Goal: Transaction & Acquisition: Purchase product/service

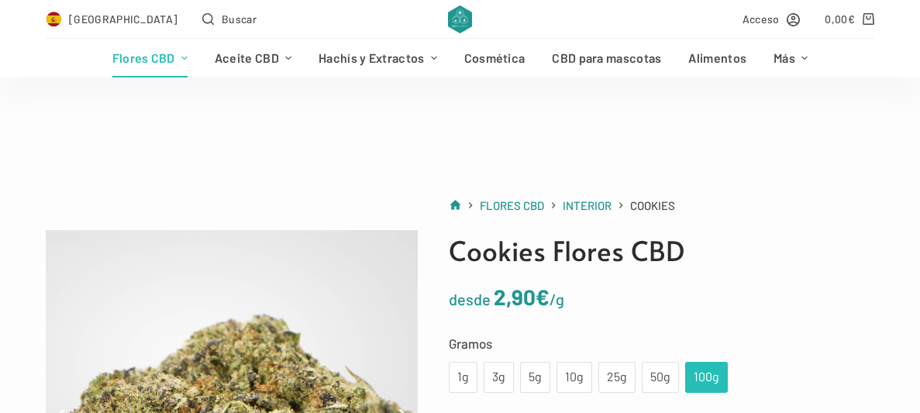
scroll to position [207, 0]
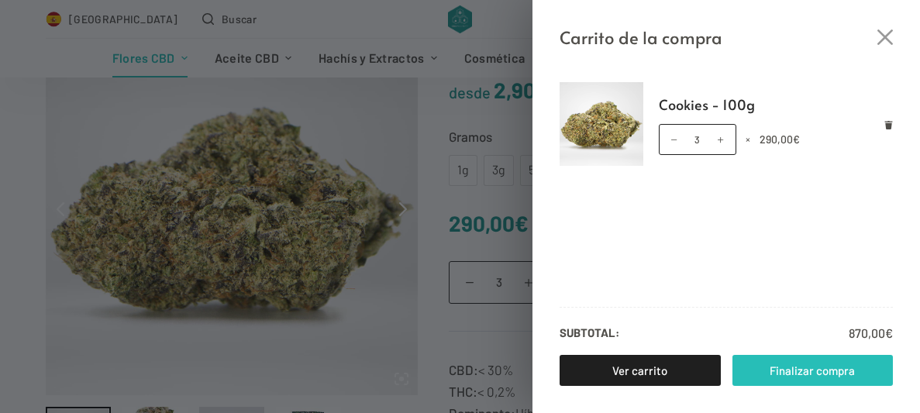
click at [846, 371] on link "Finalizar compra" at bounding box center [812, 370] width 161 height 31
click at [887, 33] on icon "Cerrar el cajón del carrito" at bounding box center [884, 36] width 15 height 15
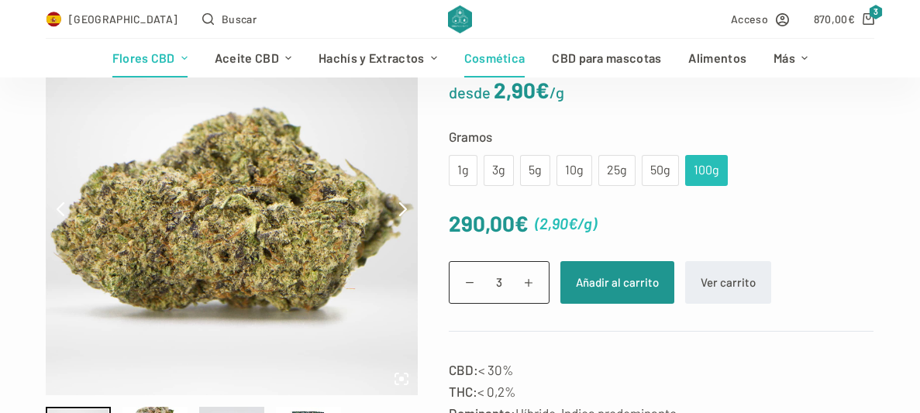
click at [481, 46] on link "Cosmética" at bounding box center [494, 58] width 88 height 39
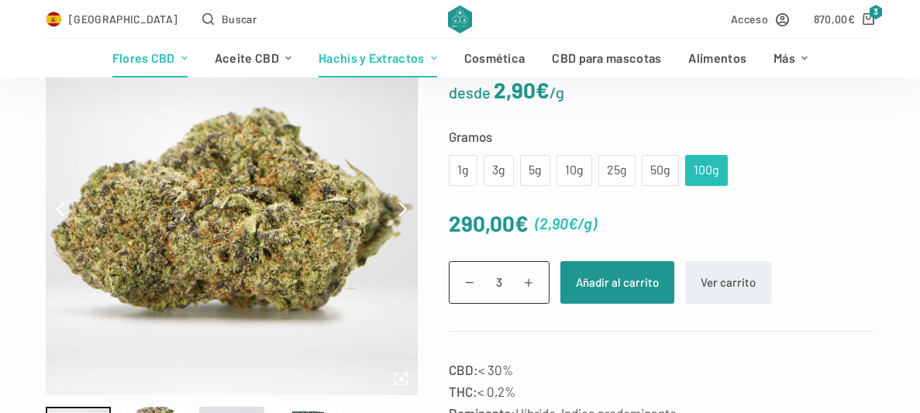
click at [391, 61] on link "Hachís y Extractos" at bounding box center [378, 58] width 146 height 39
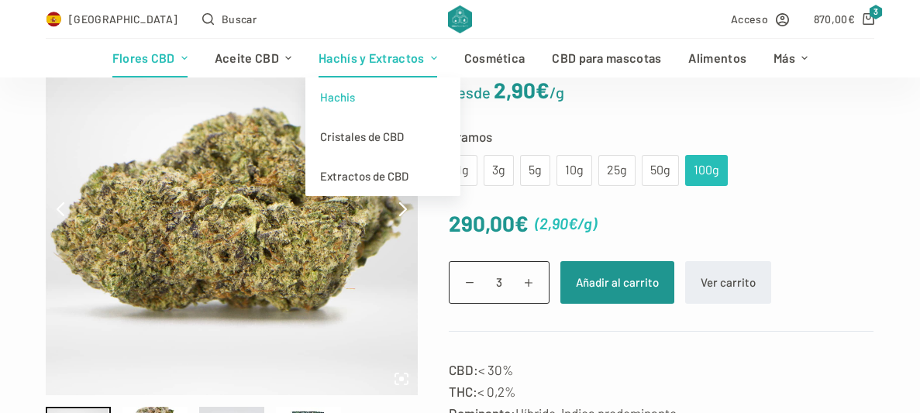
click at [357, 104] on link "Hachis" at bounding box center [382, 97] width 155 height 40
click at [359, 88] on link "Hachis" at bounding box center [382, 97] width 155 height 40
click at [337, 93] on link "Hachis" at bounding box center [382, 97] width 155 height 40
click at [328, 108] on link "Hachis" at bounding box center [382, 97] width 155 height 40
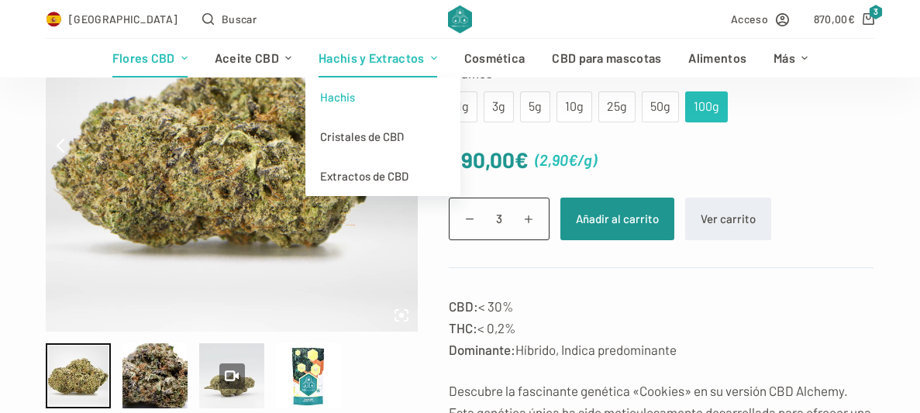
scroll to position [277, 0]
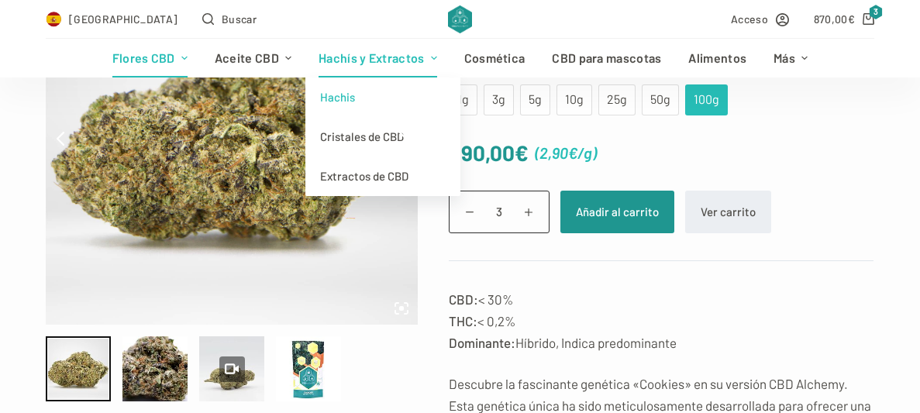
click at [370, 93] on link "Hachis" at bounding box center [382, 97] width 155 height 40
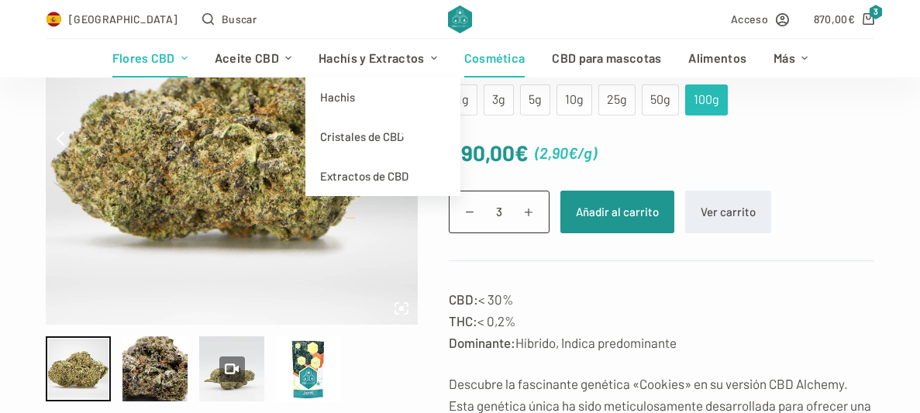
click at [498, 52] on link "Cosmética" at bounding box center [494, 58] width 88 height 39
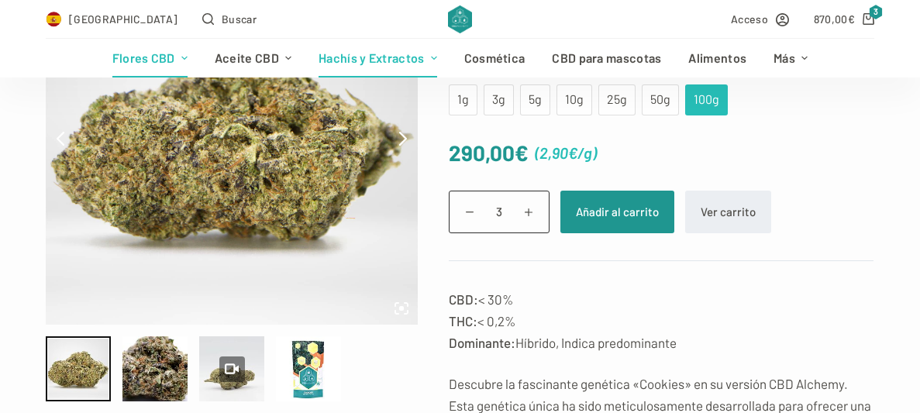
click at [377, 61] on link "Hachís y Extractos" at bounding box center [378, 58] width 146 height 39
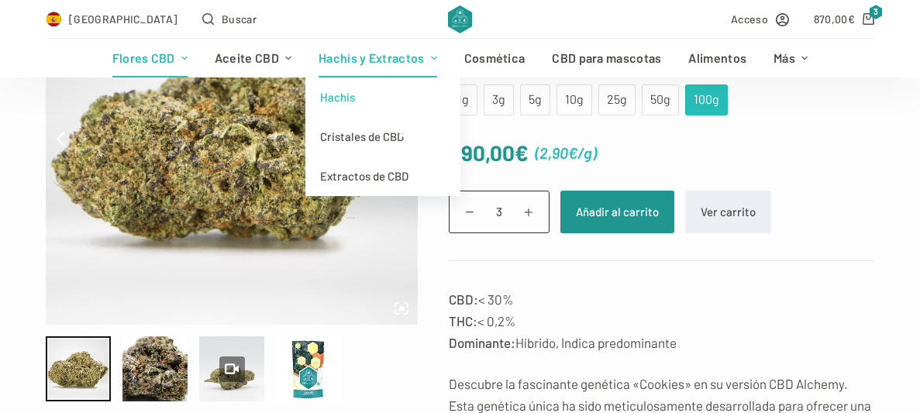
click at [381, 89] on link "Hachis" at bounding box center [382, 97] width 155 height 40
click at [394, 85] on link at bounding box center [402, 138] width 31 height 215
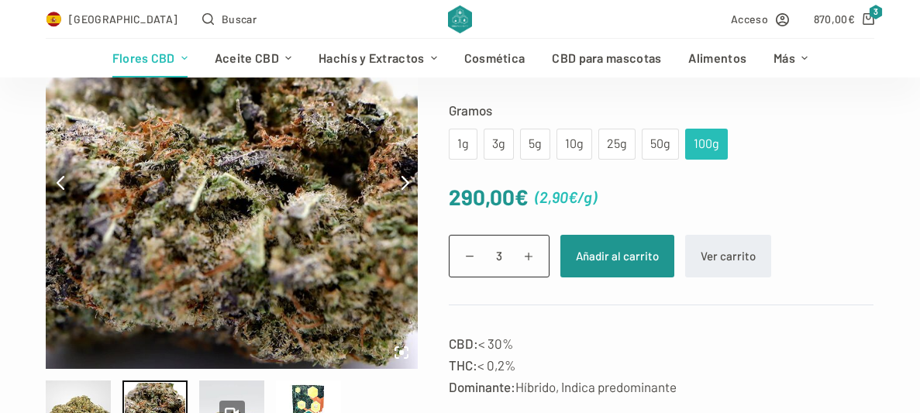
scroll to position [232, 0]
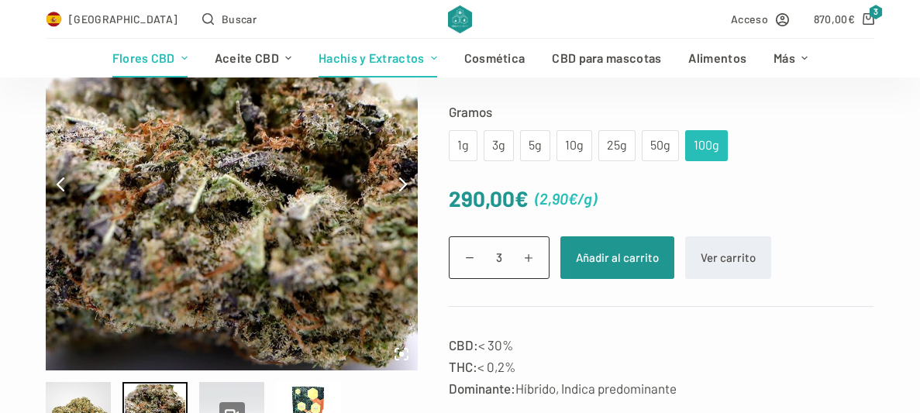
click at [391, 49] on link "Hachís y Extractos" at bounding box center [378, 58] width 146 height 39
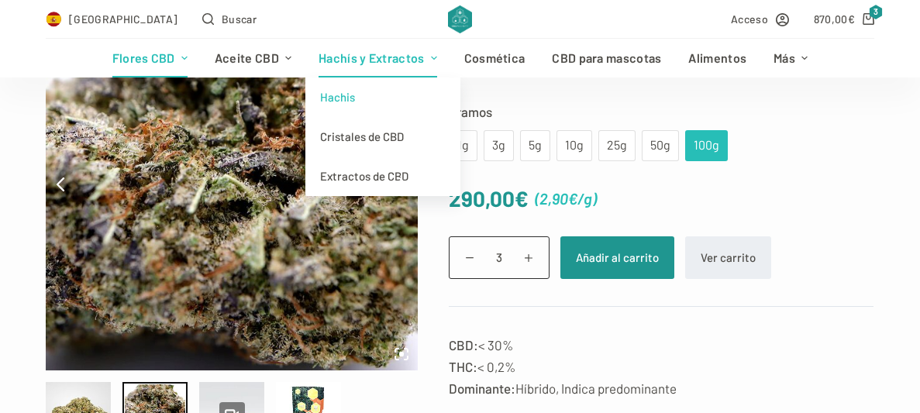
click at [353, 92] on link "Hachis" at bounding box center [382, 97] width 155 height 40
click at [406, 90] on link at bounding box center [402, 184] width 31 height 215
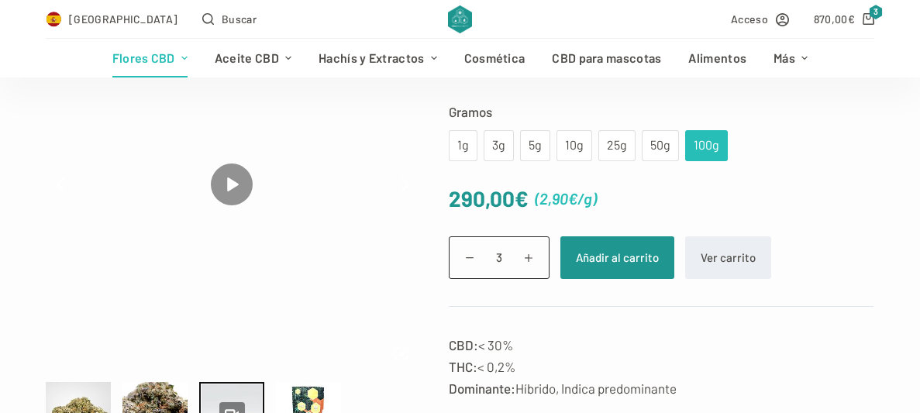
type input "0"
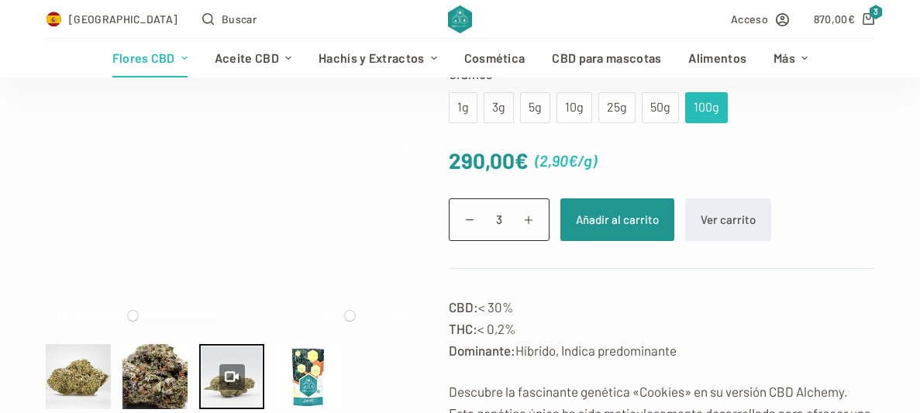
scroll to position [274, 0]
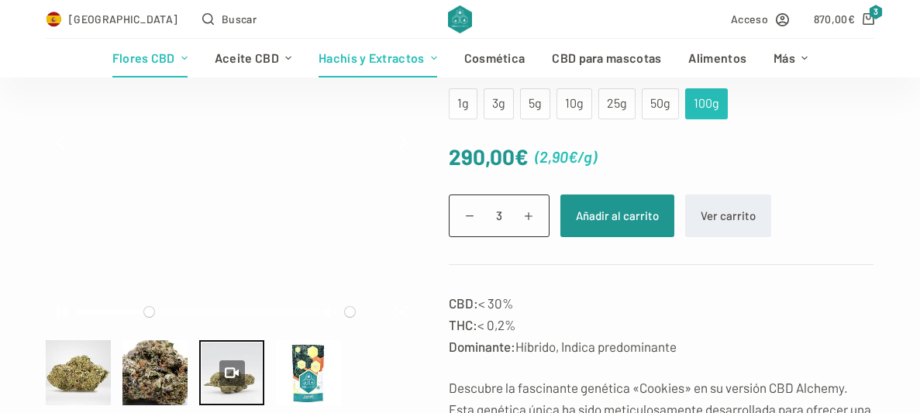
click at [370, 45] on link "Hachís y Extractos" at bounding box center [378, 58] width 146 height 39
click at [353, 97] on link "Hachis" at bounding box center [382, 97] width 155 height 40
type input "65.8"
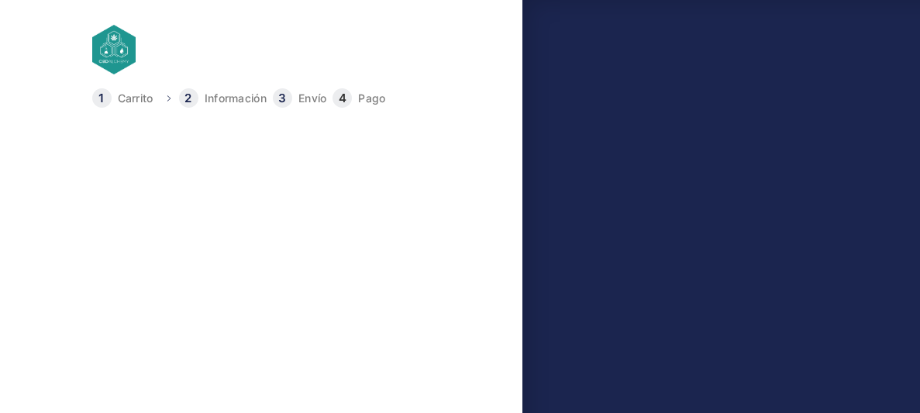
select select "B"
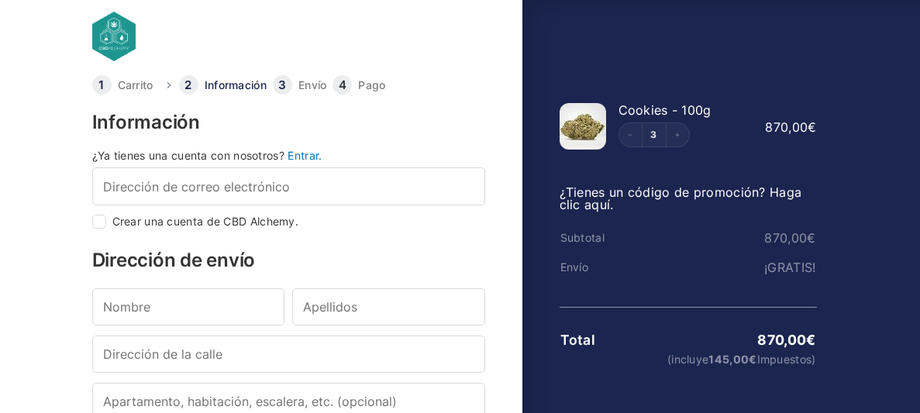
scroll to position [52, 0]
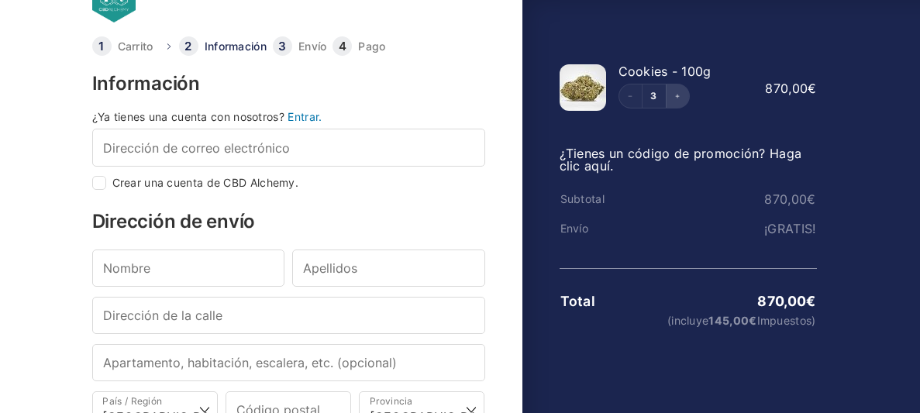
click at [676, 96] on icon "Increment" at bounding box center [678, 97] width 4 height 4
click at [675, 91] on div "4" at bounding box center [685, 96] width 135 height 25
click at [678, 90] on div "4" at bounding box center [685, 96] width 135 height 25
click at [676, 96] on icon "Increment" at bounding box center [678, 97] width 4 height 4
click at [679, 90] on div "5" at bounding box center [681, 96] width 126 height 25
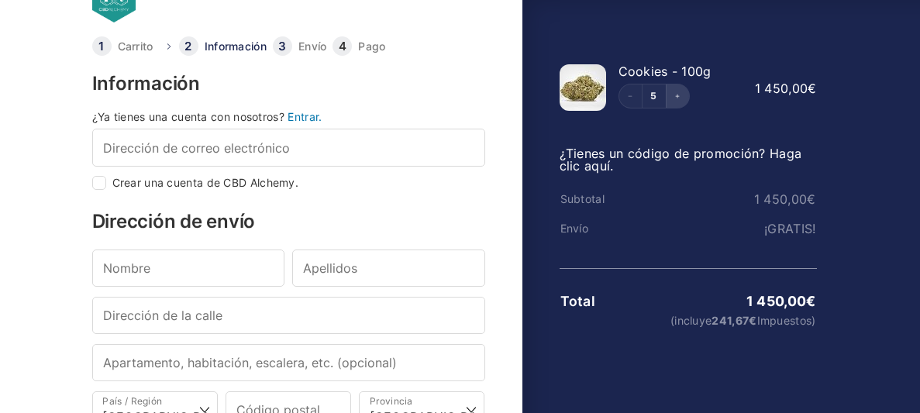
click at [676, 96] on icon "Increment" at bounding box center [678, 97] width 4 height 4
click at [167, 270] on input "Nombre *" at bounding box center [188, 268] width 193 height 37
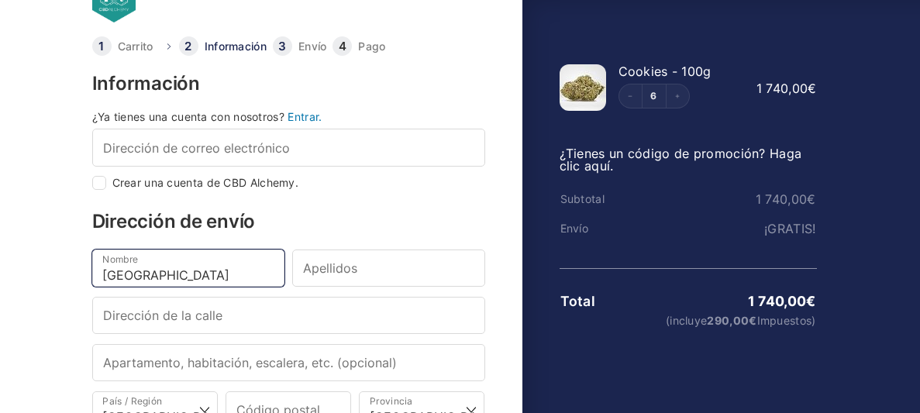
type input "peru"
click at [304, 128] on div "¿Ya tienes una cuenta con nosotros? Entrar. Dirección de correo electrónico * C…" at bounding box center [288, 151] width 393 height 78
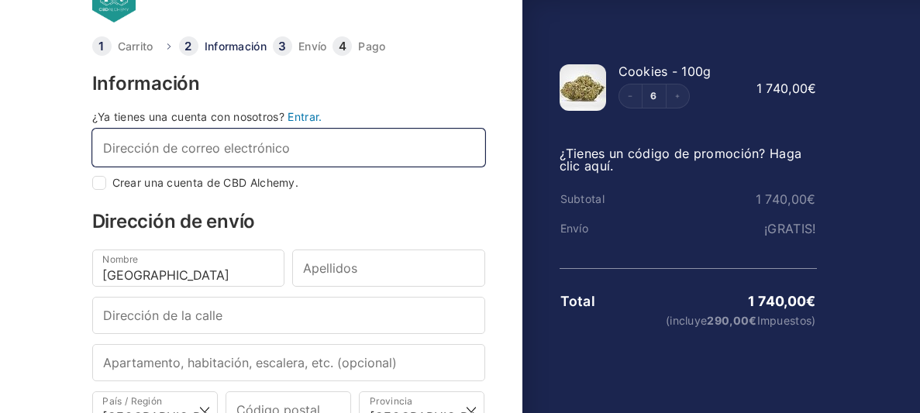
click at [302, 140] on input "Dirección de correo electrónico *" at bounding box center [288, 147] width 393 height 37
type input "b12"
checkbox input "true"
type input "b12x21124f@canariaseducacion.es"
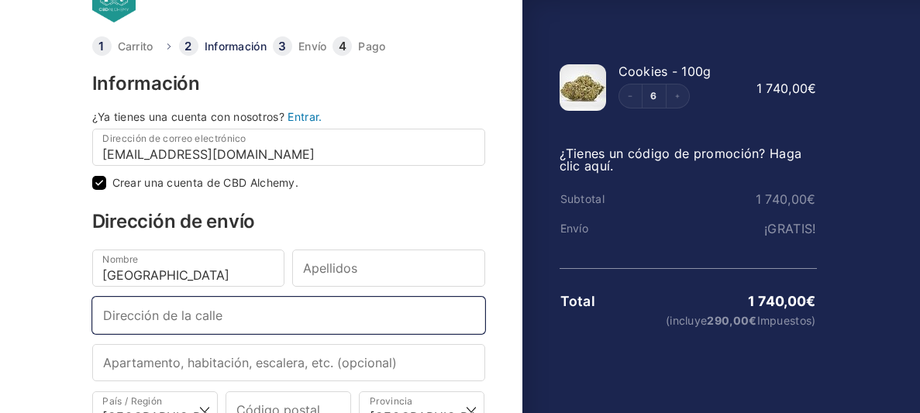
click at [208, 308] on input "Dirección de la calle *" at bounding box center [288, 315] width 393 height 37
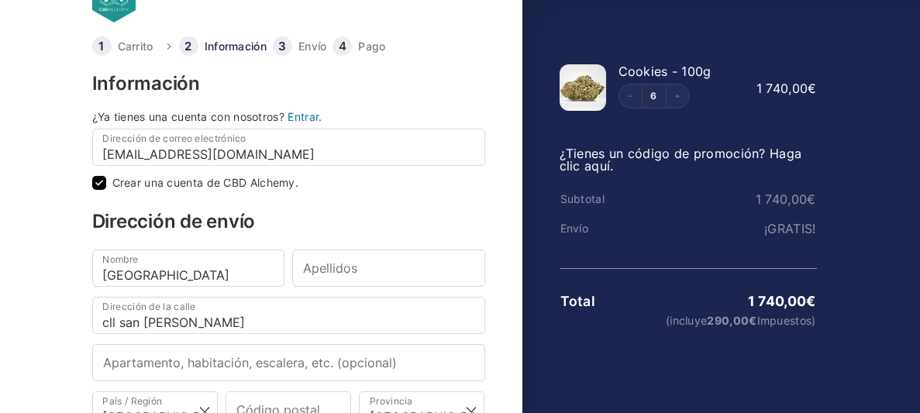
click at [188, 332] on div "Dirección de la calle * cll san juan" at bounding box center [288, 320] width 401 height 47
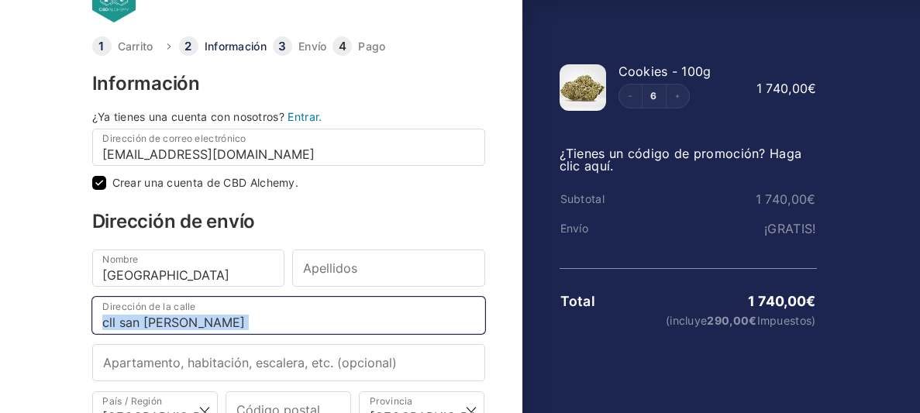
click at [198, 311] on input "cll san juan" at bounding box center [288, 315] width 393 height 37
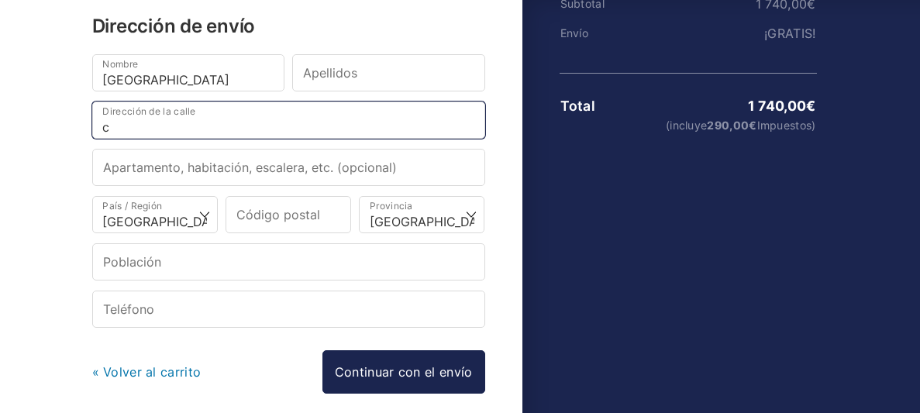
scroll to position [250, 0]
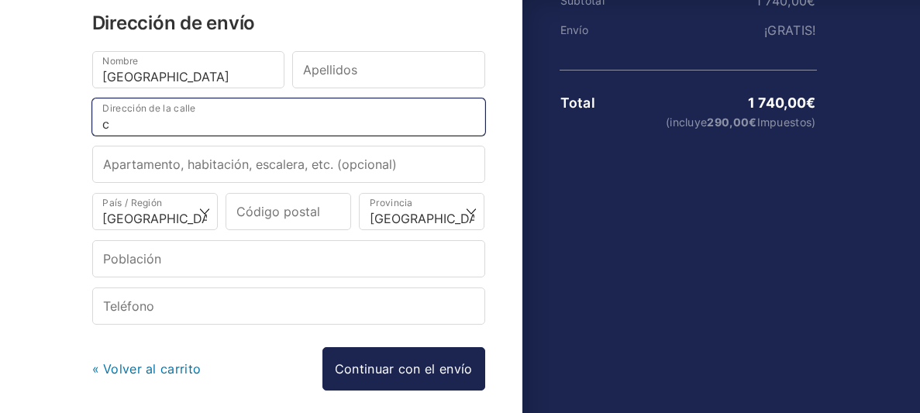
type input "c"
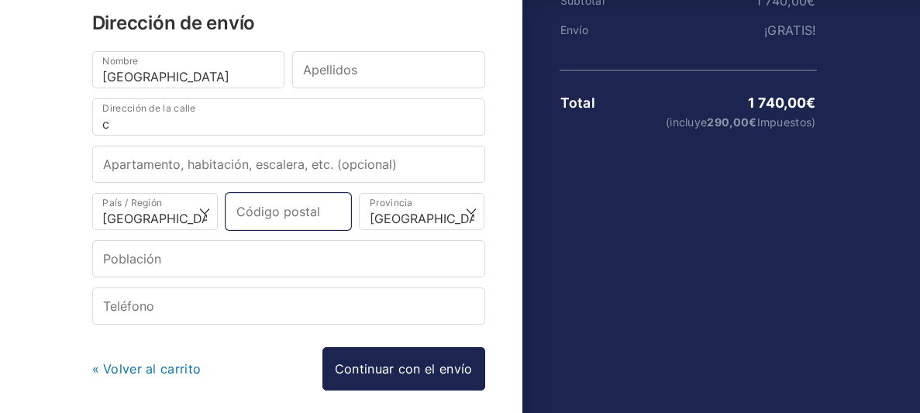
click at [298, 205] on input "Código postal *" at bounding box center [288, 211] width 126 height 37
type input "38350"
select select
type input "Tacoronte"
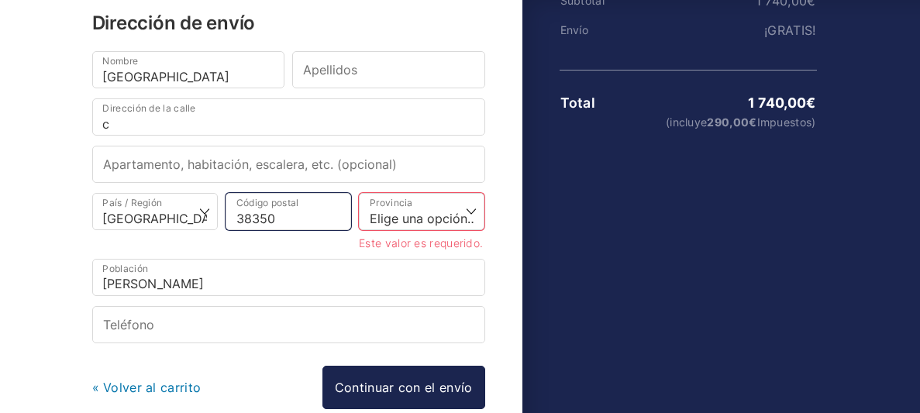
type input "38350"
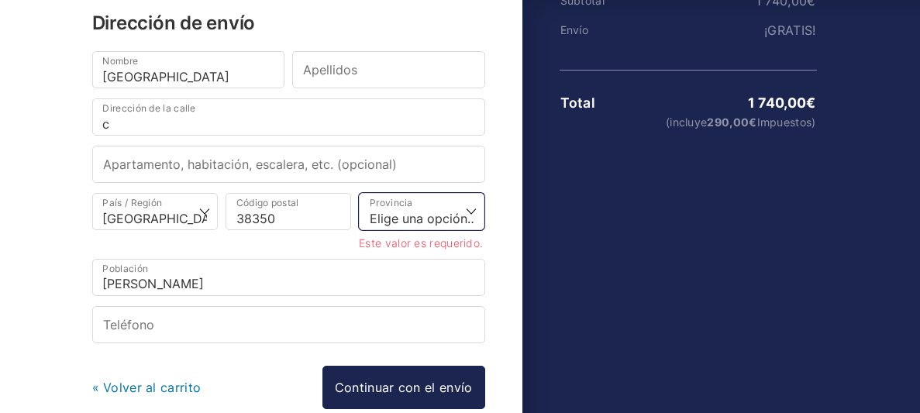
click at [399, 198] on select "Elige una opción… La Coruña Álava Albacete Alicante Almería Asturias Ávila Bada…" at bounding box center [422, 211] width 126 height 37
select select "TF"
click at [359, 193] on select "Elige una opción… La Coruña Álava Albacete Alicante Almería Asturias Ávila Bada…" at bounding box center [422, 211] width 126 height 37
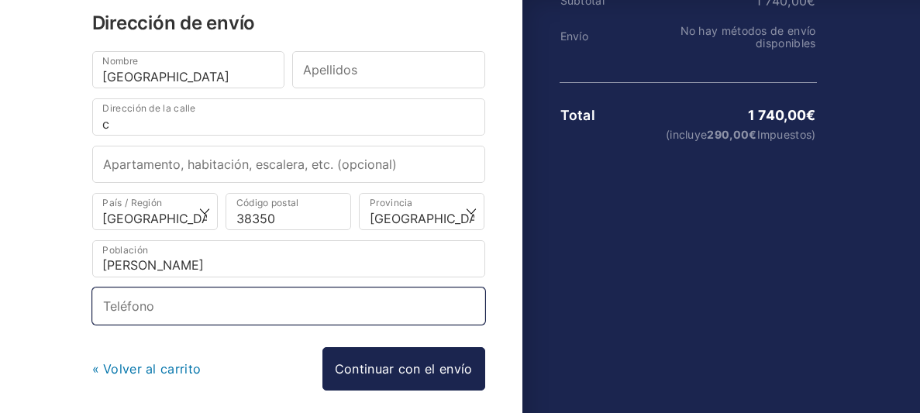
click at [184, 298] on input "Teléfono *" at bounding box center [288, 305] width 393 height 37
type input "638101004"
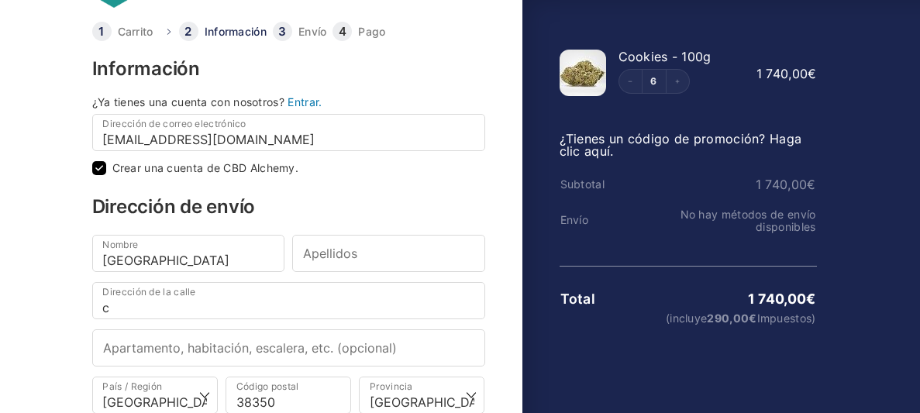
scroll to position [66, 0]
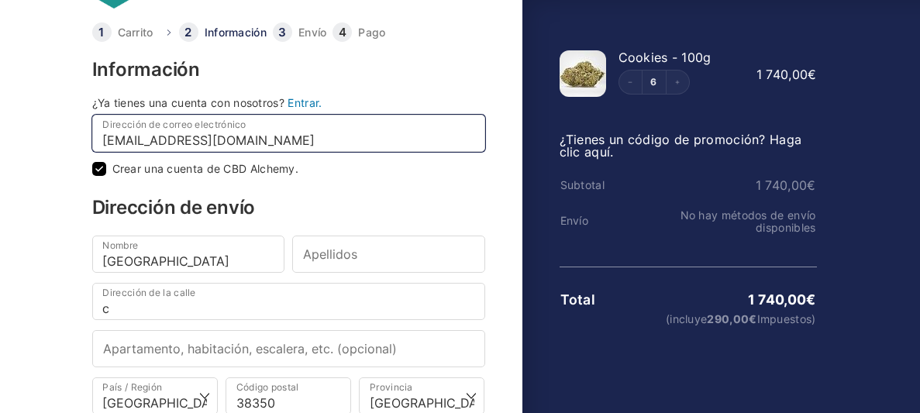
click at [143, 136] on input "b12x21124f@canariaseducacion.es" at bounding box center [288, 133] width 393 height 37
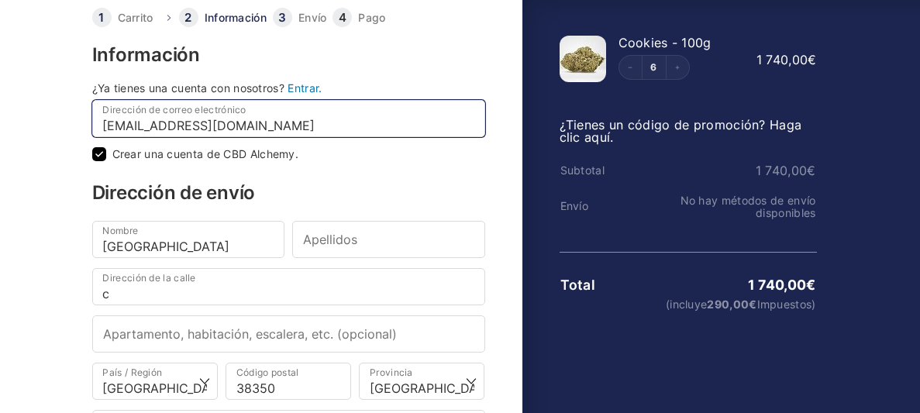
scroll to position [82, 0]
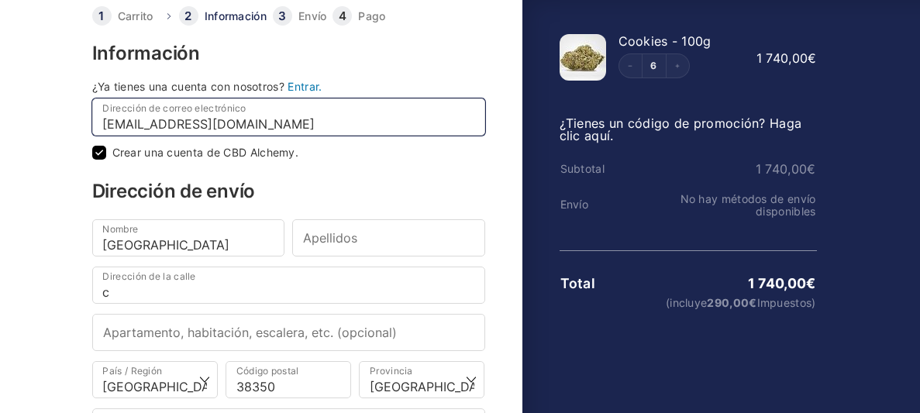
type input "b12x24124f@canariaseducacion.es"
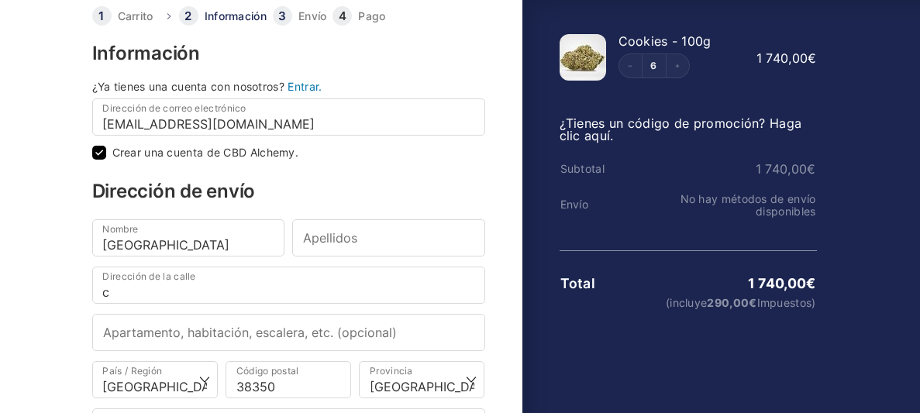
click at [277, 185] on h3 "Dirección de envío" at bounding box center [288, 191] width 393 height 19
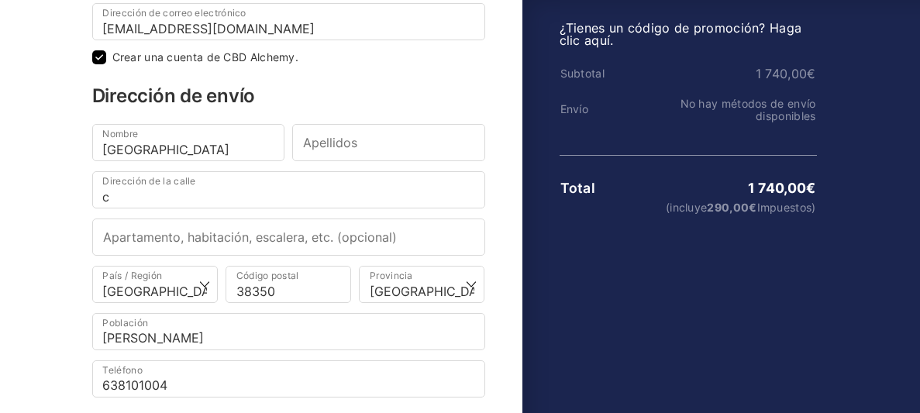
scroll to position [172, 0]
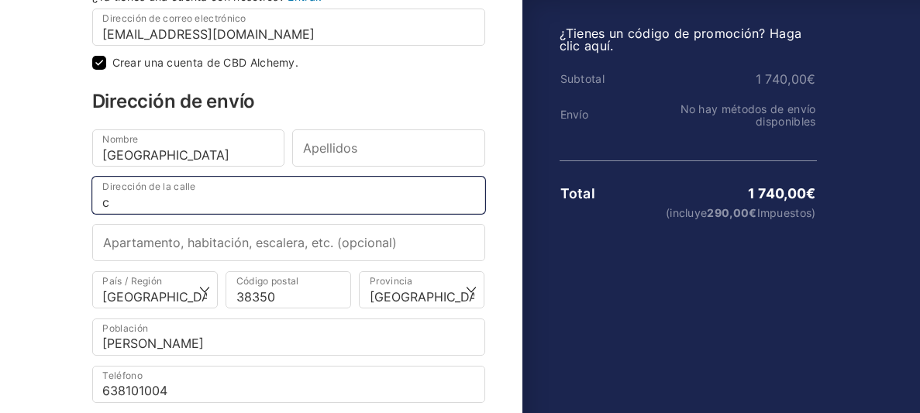
click at [187, 205] on input "c" at bounding box center [288, 195] width 393 height 37
click at [470, 197] on input "c" at bounding box center [288, 195] width 393 height 37
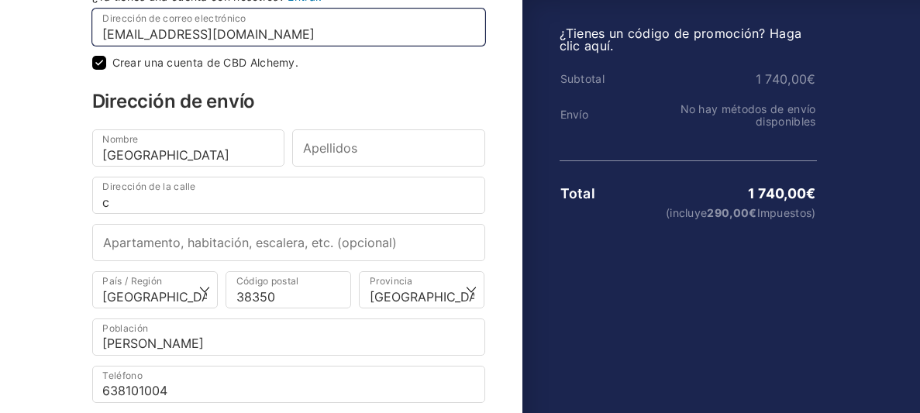
click at [360, 28] on input "b12x24124f@canariaseducacion.es" at bounding box center [288, 27] width 393 height 37
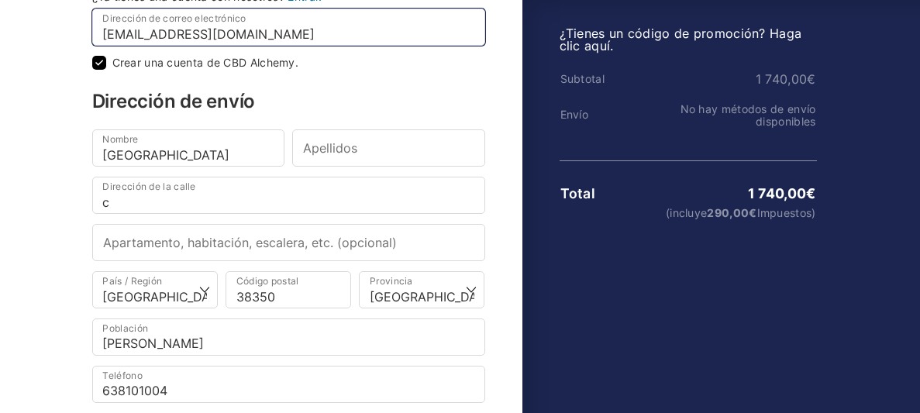
click at [360, 28] on input "b12x24124f@canariaseducacion.es" at bounding box center [288, 27] width 393 height 37
click at [221, 31] on input "[EMAIL_ADDRESS][DOMAIN_NAME]" at bounding box center [288, 27] width 393 height 37
click at [239, 36] on input "[EMAIL_ADDRESS][DOMAIN_NAME]" at bounding box center [288, 27] width 393 height 37
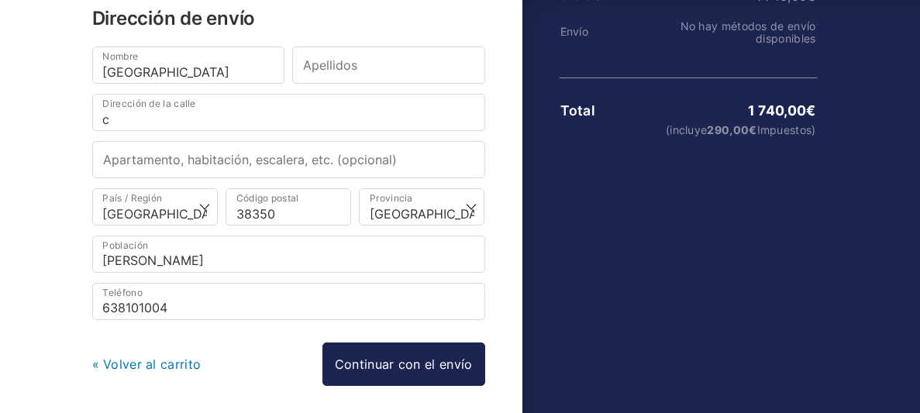
scroll to position [249, 0]
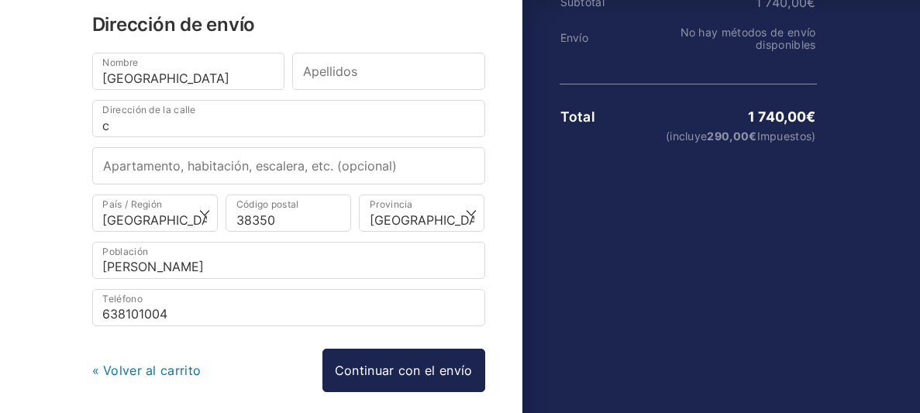
type input "[EMAIL_ADDRESS][DOMAIN_NAME]"
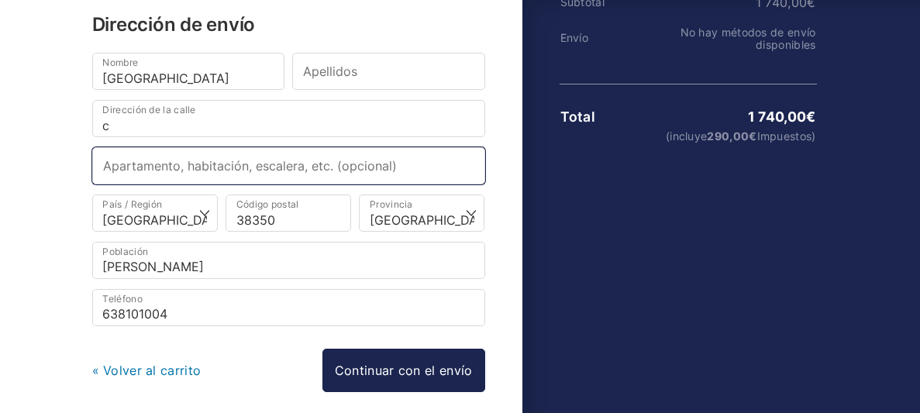
click at [203, 163] on input "Apartamento, habitación, escalera, etc. (opcional)" at bounding box center [288, 165] width 393 height 37
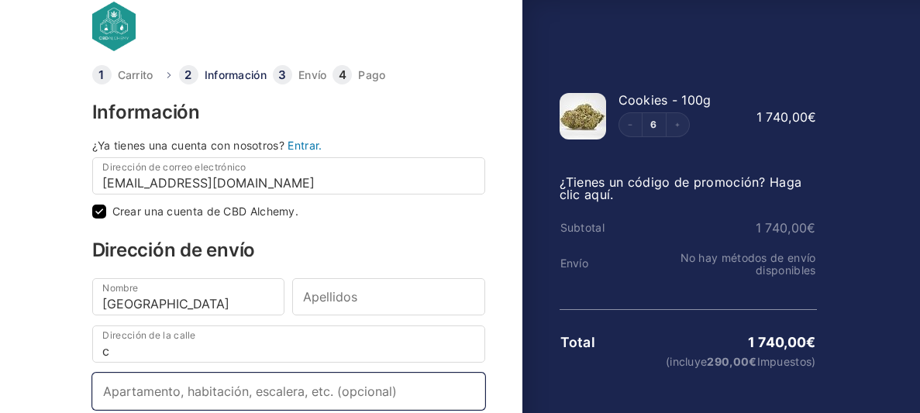
scroll to position [30, 0]
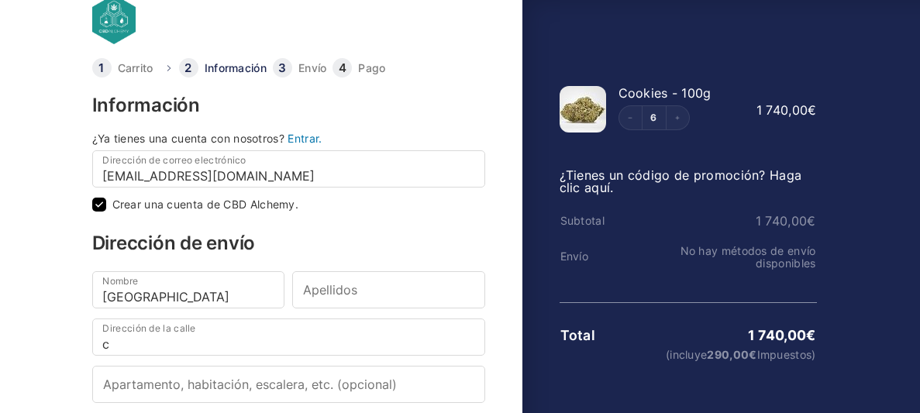
click at [576, 115] on img at bounding box center [582, 109] width 46 height 46
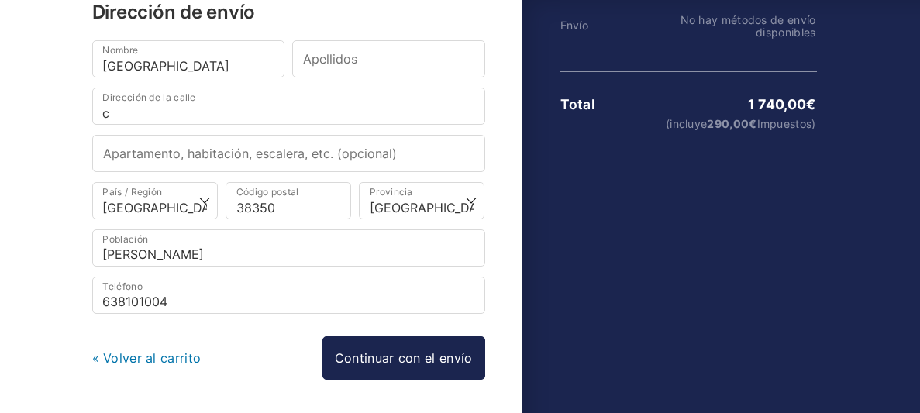
scroll to position [312, 0]
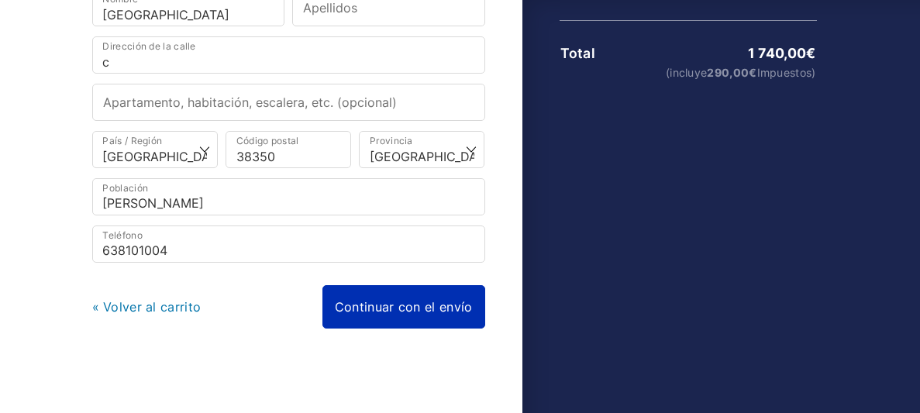
click at [392, 295] on link "Continuar con el envío" at bounding box center [403, 306] width 163 height 43
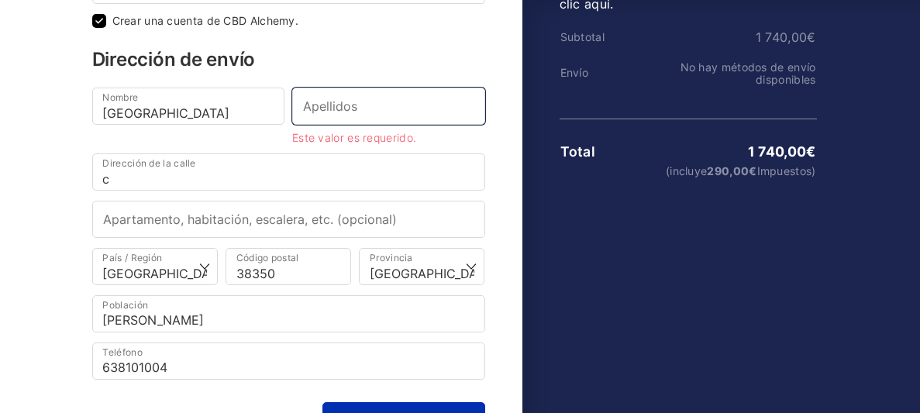
scroll to position [215, 0]
click at [373, 101] on input "Apellidos *" at bounding box center [388, 105] width 193 height 37
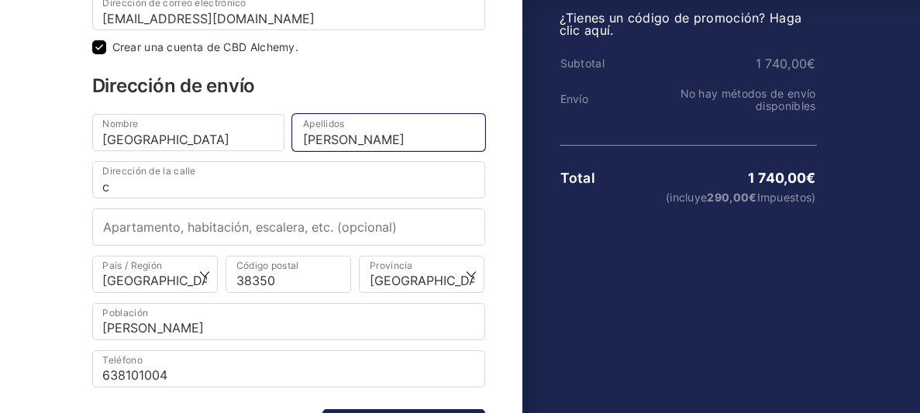
scroll to position [188, 0]
type input "[PERSON_NAME]"
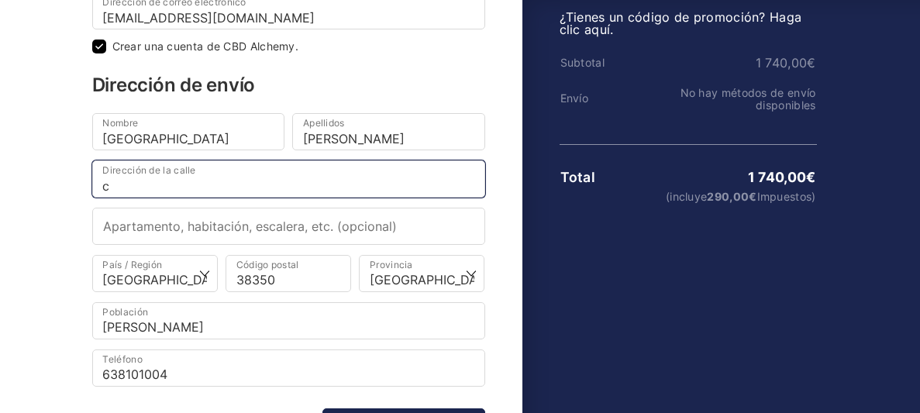
click at [237, 179] on input "c" at bounding box center [288, 178] width 393 height 37
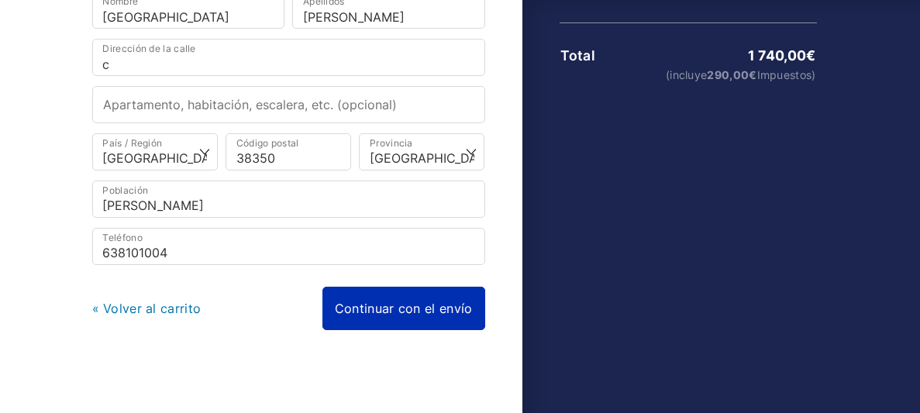
click at [400, 304] on link "Continuar con el envío" at bounding box center [403, 308] width 163 height 43
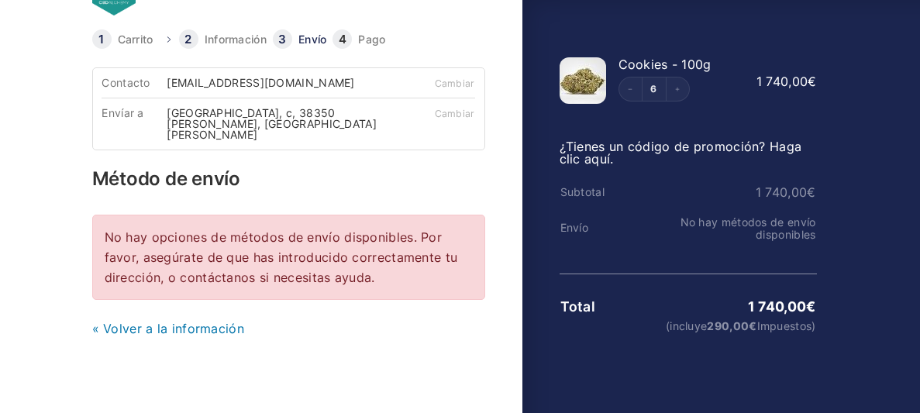
scroll to position [61, 0]
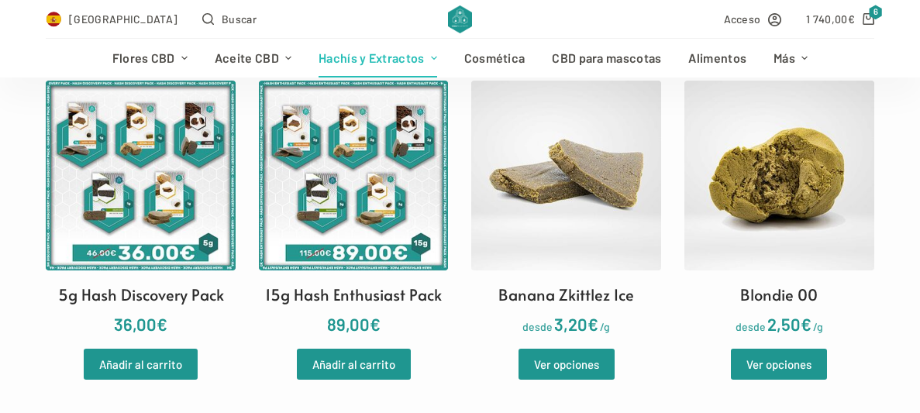
scroll to position [487, 0]
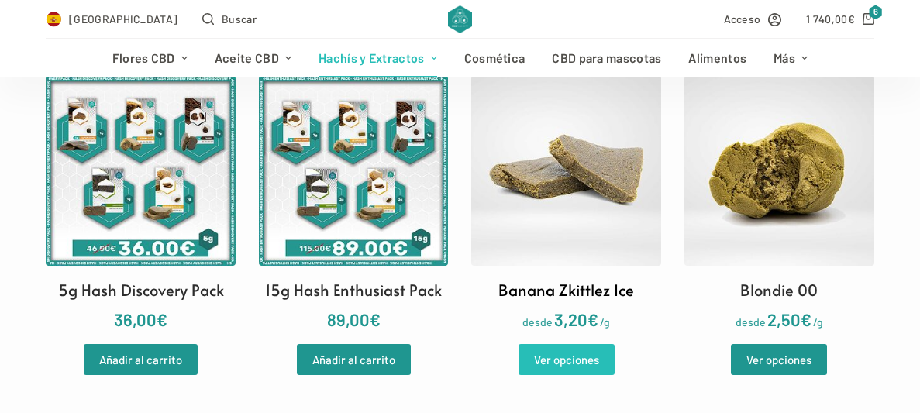
click at [549, 344] on link "Ver opciones" at bounding box center [566, 359] width 96 height 31
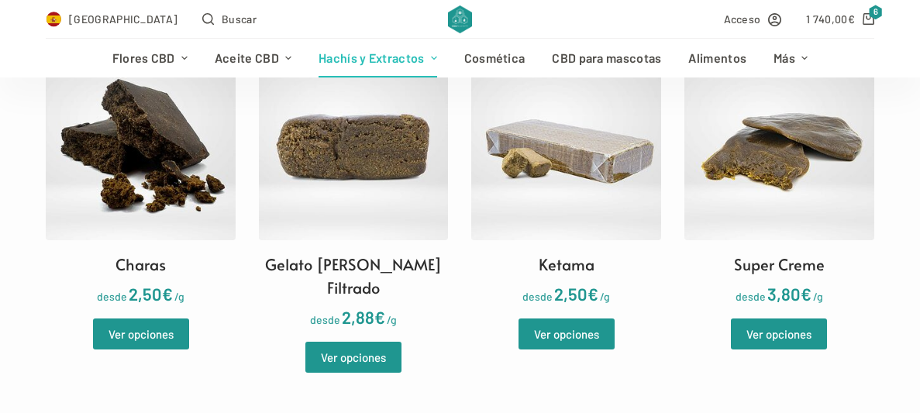
scroll to position [852, 0]
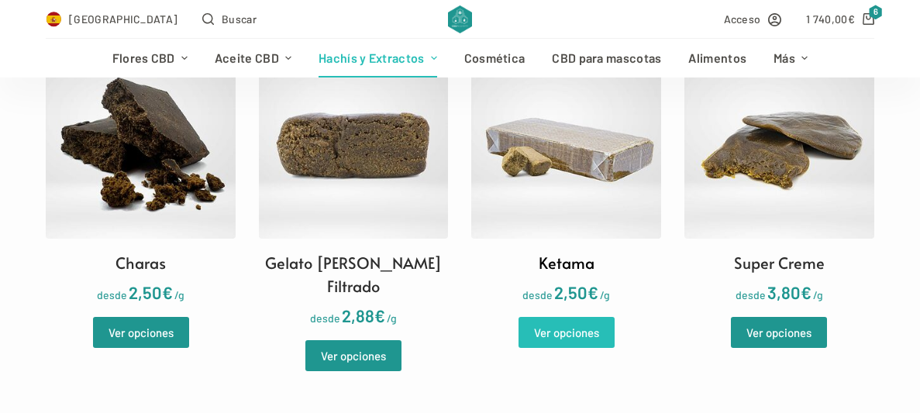
click at [563, 317] on link "Ver opciones" at bounding box center [566, 332] width 96 height 31
click at [570, 320] on link "Ver opciones" at bounding box center [566, 332] width 96 height 31
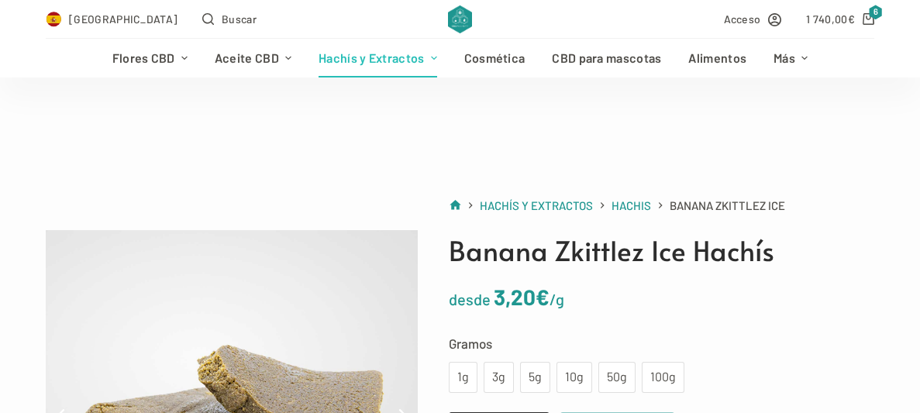
scroll to position [129, 0]
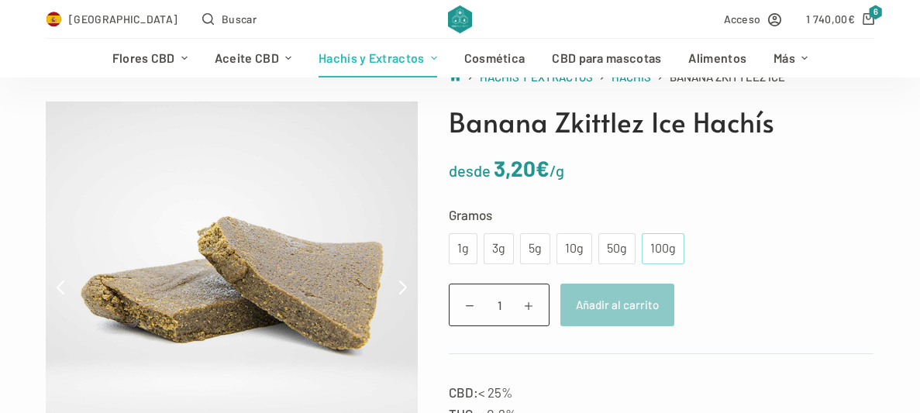
click at [662, 239] on div "100g" at bounding box center [663, 249] width 24 height 20
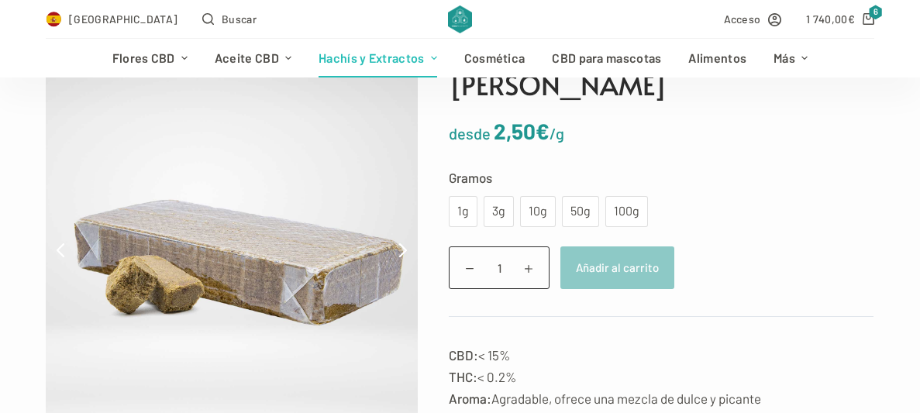
scroll to position [159, 0]
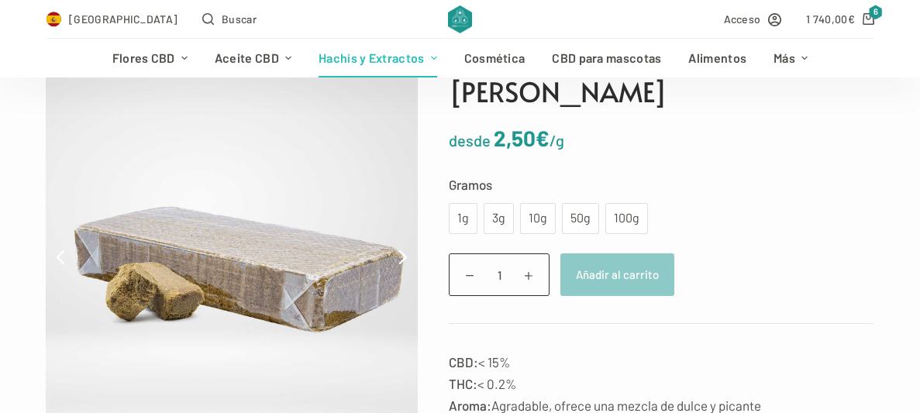
click at [616, 218] on div "100g" at bounding box center [626, 218] width 24 height 20
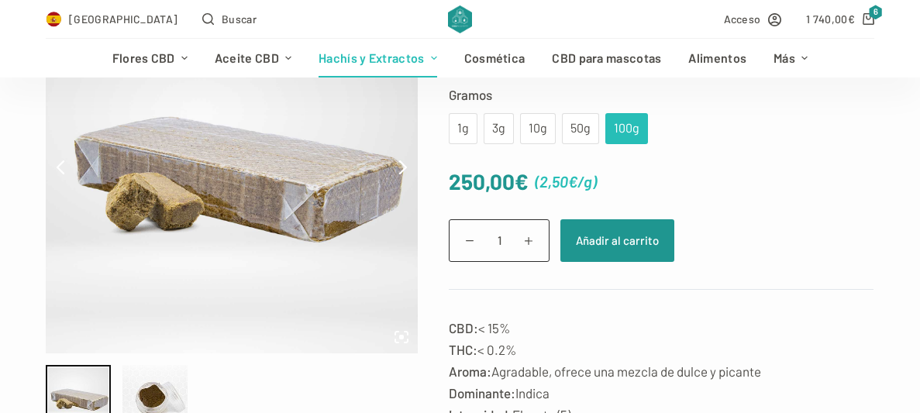
scroll to position [259, 0]
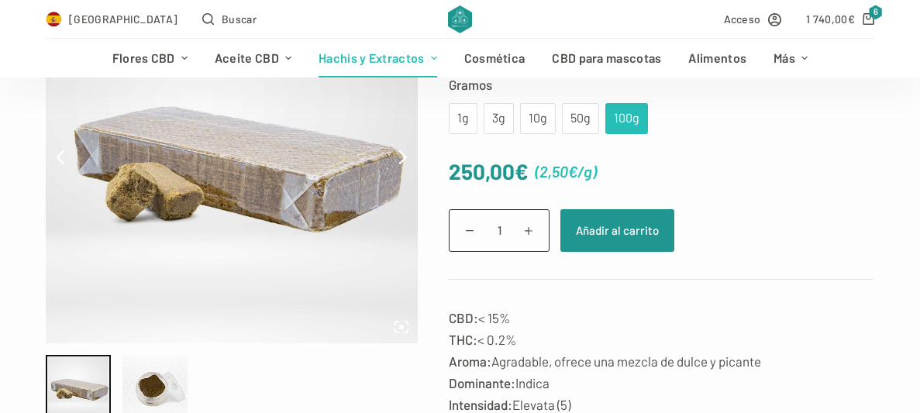
click at [140, 389] on div at bounding box center [154, 387] width 65 height 65
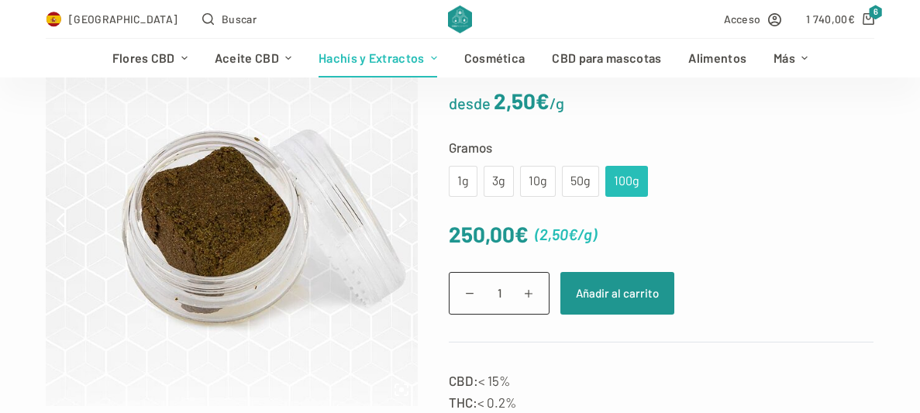
scroll to position [198, 0]
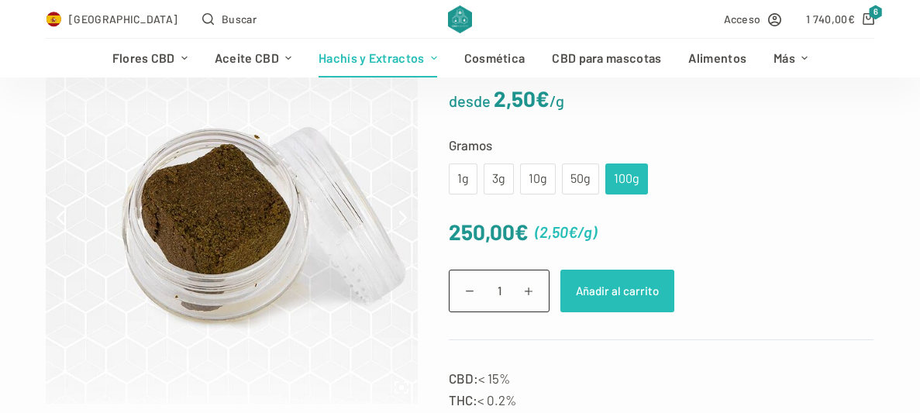
click at [632, 280] on button "Añadir al carrito" at bounding box center [617, 291] width 114 height 43
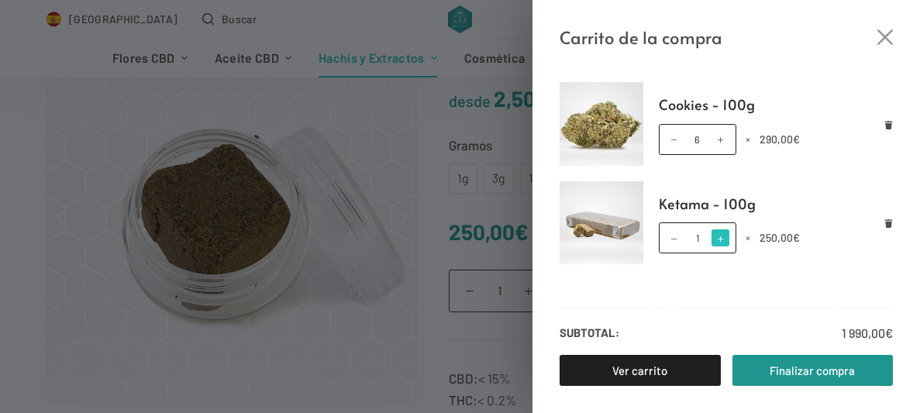
click at [719, 239] on span at bounding box center [719, 237] width 17 height 17
click at [719, 237] on span at bounding box center [719, 237] width 17 height 17
click at [717, 232] on span at bounding box center [719, 237] width 17 height 17
click at [719, 239] on span at bounding box center [719, 237] width 17 height 17
click at [719, 238] on span at bounding box center [719, 237] width 17 height 17
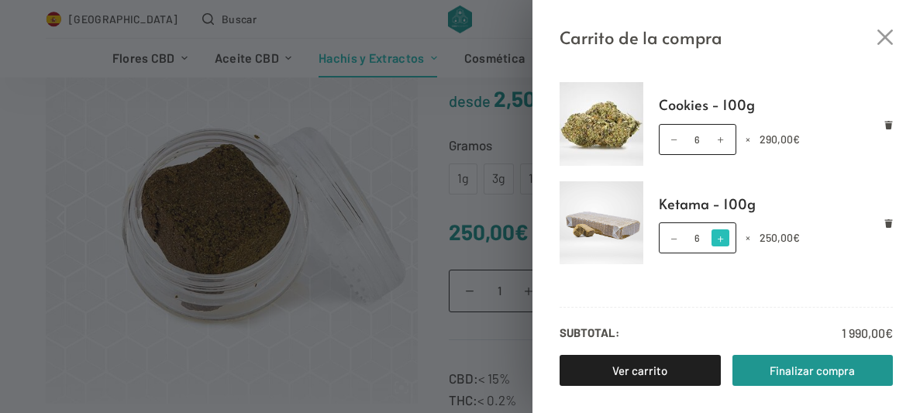
click at [719, 239] on span at bounding box center [719, 237] width 17 height 17
click at [719, 234] on span at bounding box center [719, 237] width 17 height 17
click at [719, 239] on span at bounding box center [719, 237] width 17 height 17
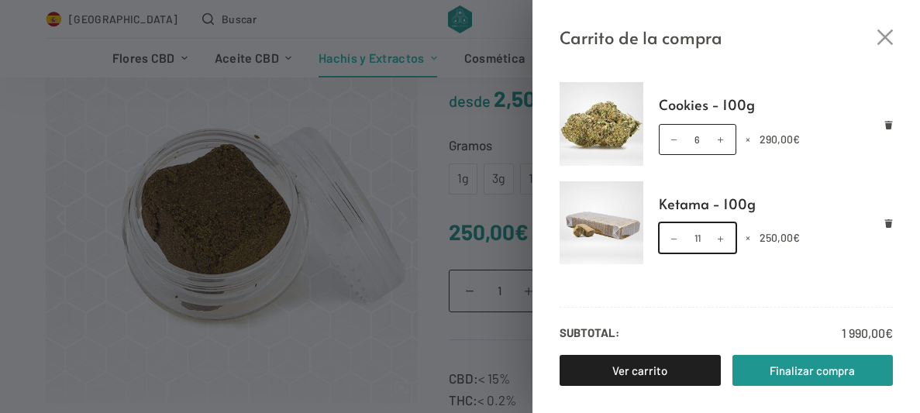
click at [726, 226] on input "11" at bounding box center [697, 237] width 77 height 31
click at [704, 233] on input "11" at bounding box center [697, 237] width 77 height 31
click at [719, 239] on span at bounding box center [719, 237] width 17 height 17
type input "13"
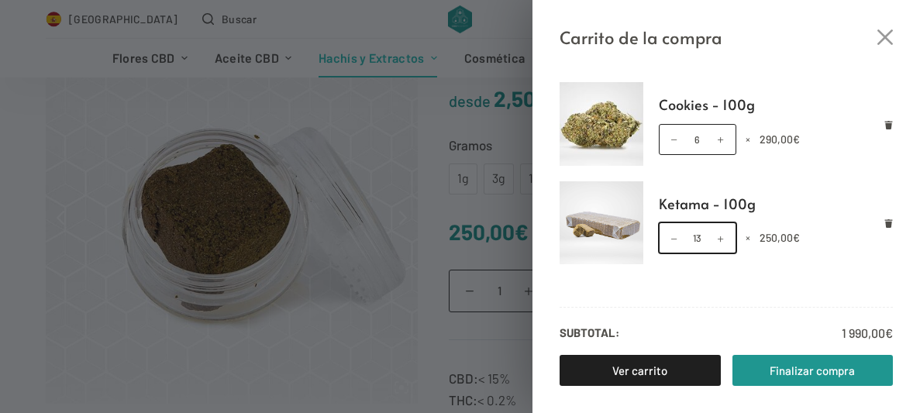
click at [705, 232] on input "13" at bounding box center [697, 237] width 77 height 31
type input "10000"
click at [697, 147] on input "6" at bounding box center [697, 139] width 77 height 31
click at [721, 137] on span at bounding box center [719, 139] width 17 height 17
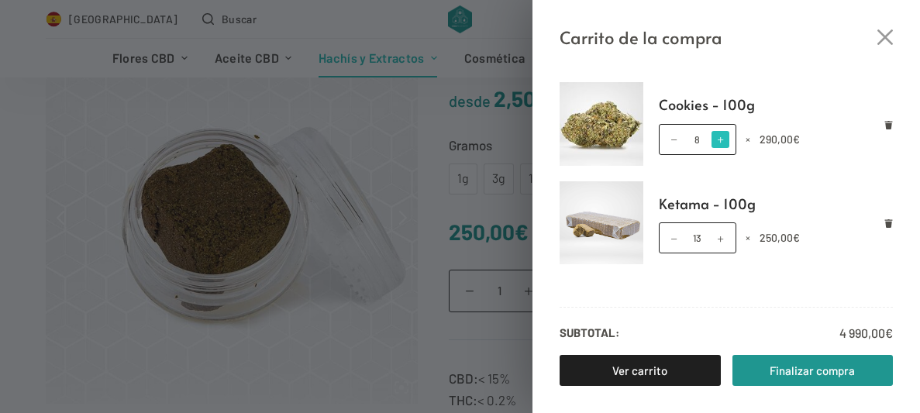
click at [721, 137] on span at bounding box center [719, 139] width 17 height 17
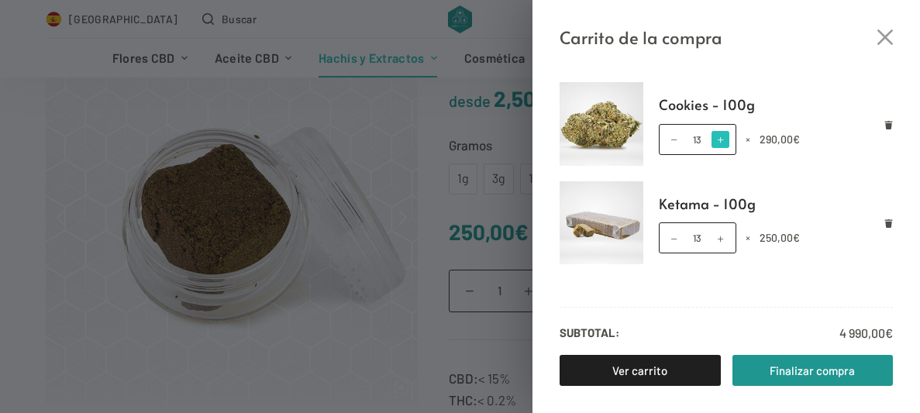
click at [721, 137] on span at bounding box center [719, 139] width 17 height 17
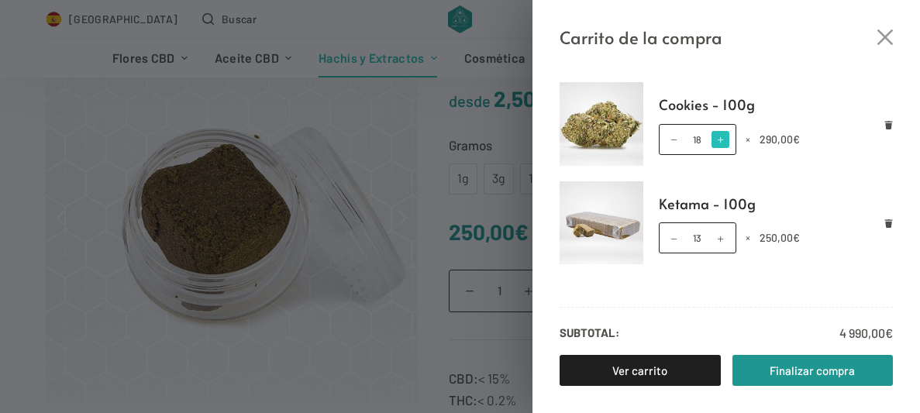
click at [721, 137] on span at bounding box center [719, 139] width 17 height 17
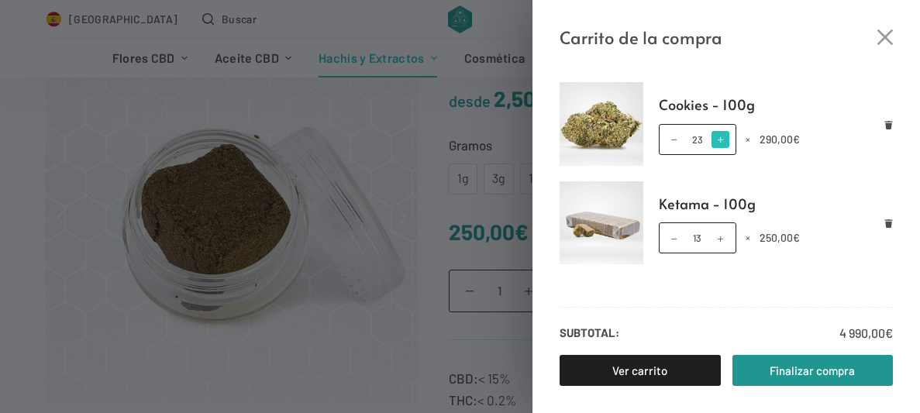
click at [721, 137] on span at bounding box center [719, 139] width 17 height 17
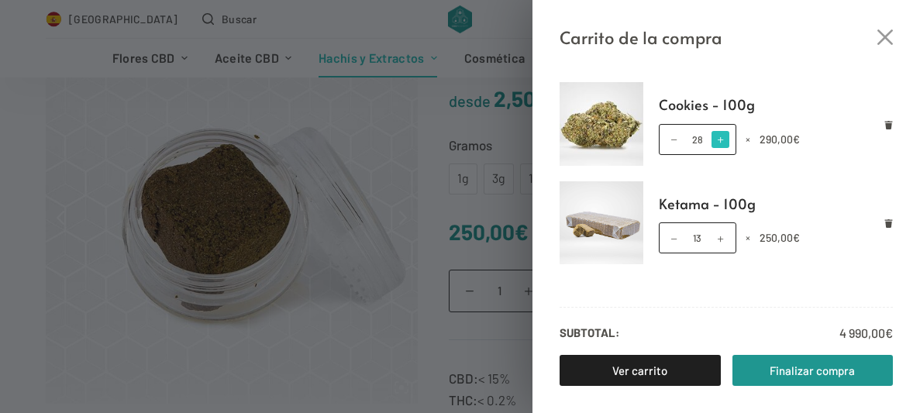
click at [721, 137] on span at bounding box center [719, 139] width 17 height 17
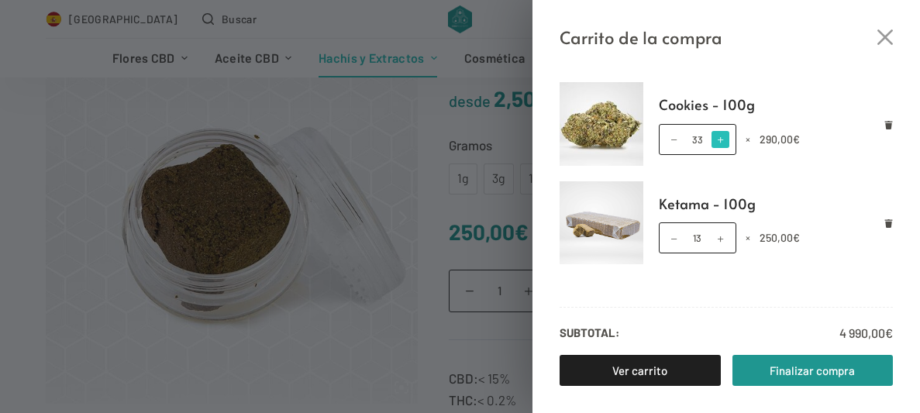
click at [721, 137] on span at bounding box center [719, 139] width 17 height 17
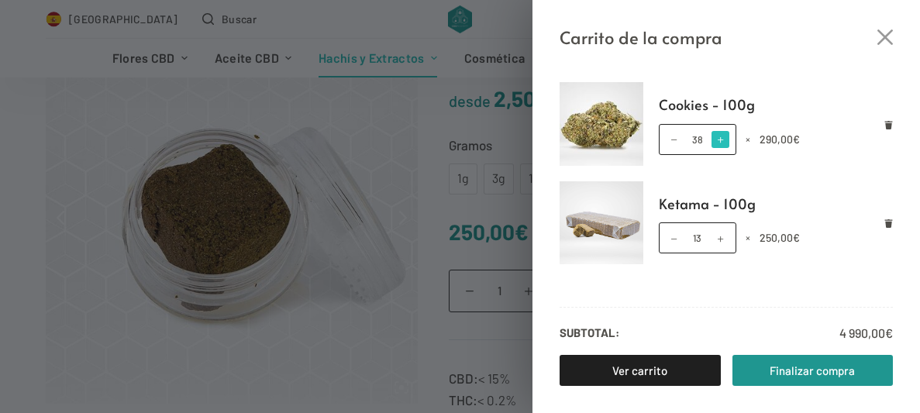
click at [721, 137] on span at bounding box center [719, 139] width 17 height 17
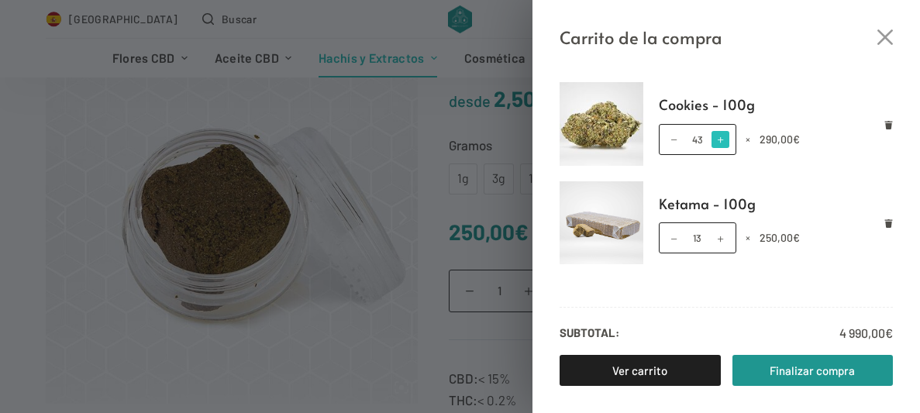
click at [721, 137] on span at bounding box center [719, 139] width 17 height 17
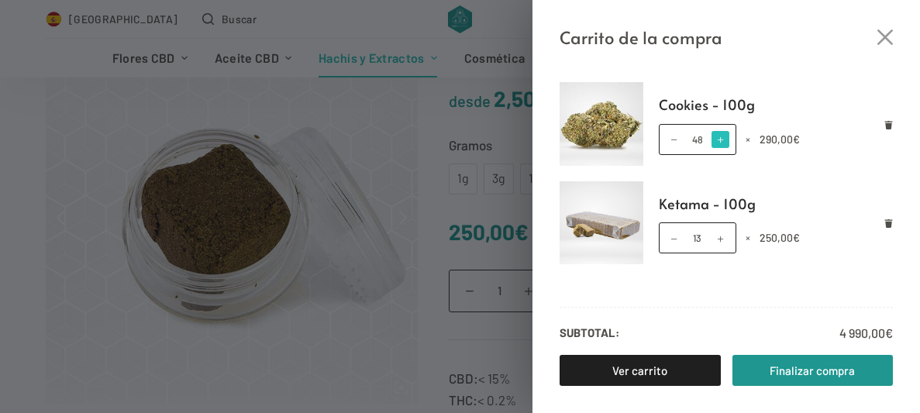
click at [721, 137] on span at bounding box center [719, 139] width 17 height 17
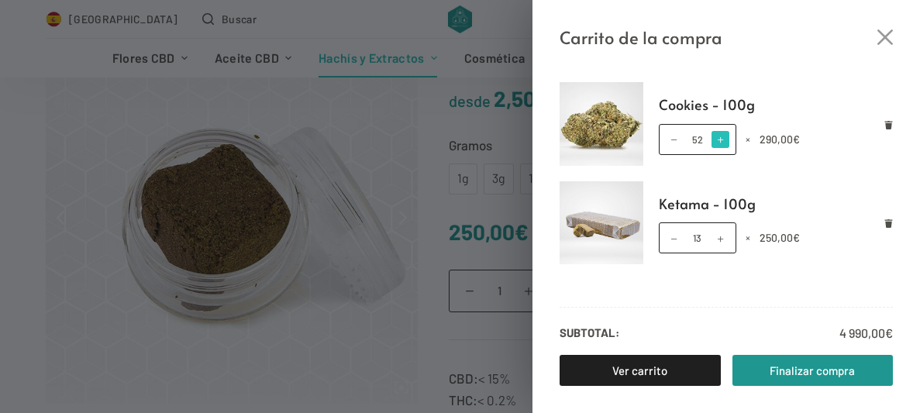
type input "53"
click at [721, 232] on span at bounding box center [719, 237] width 17 height 17
type input "16"
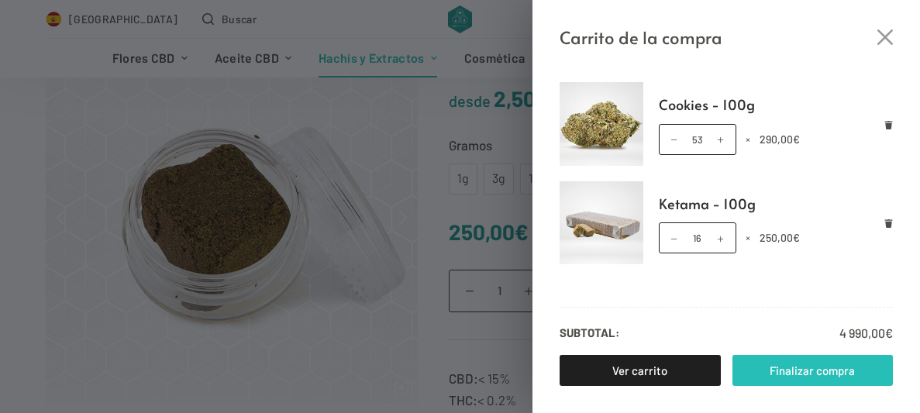
click at [852, 373] on link "Finalizar compra" at bounding box center [812, 370] width 161 height 31
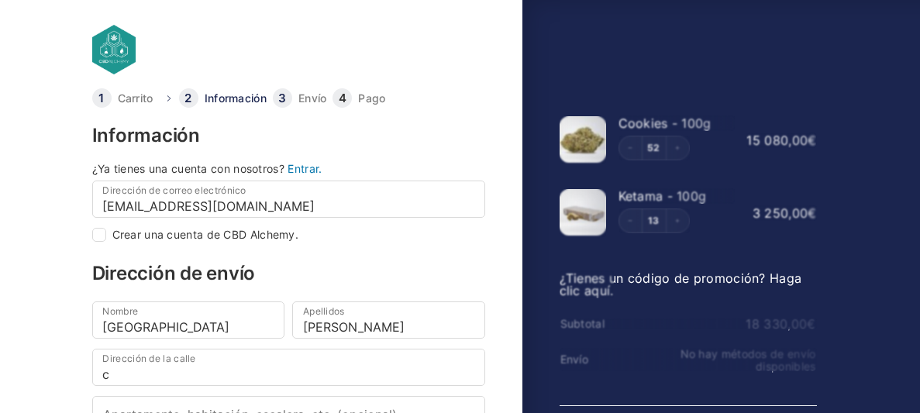
select select "TF"
checkbox input "true"
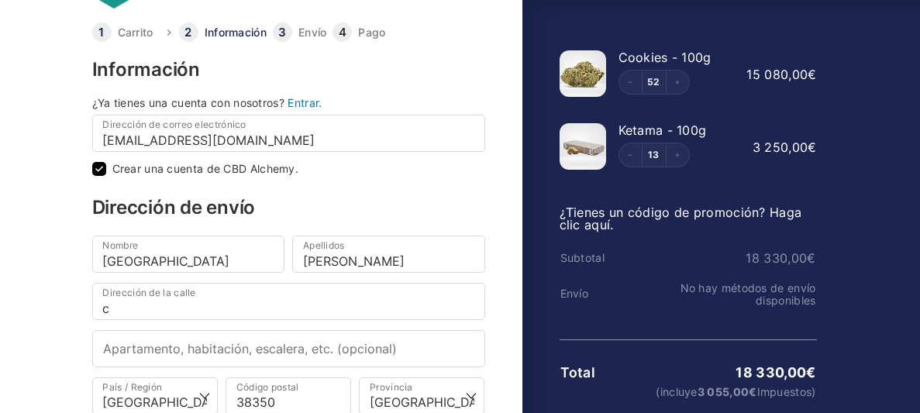
scroll to position [67, 0]
